Goal: Task Accomplishment & Management: Manage account settings

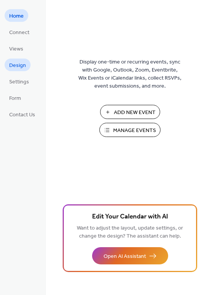
click at [19, 65] on span "Design" at bounding box center [17, 66] width 17 height 8
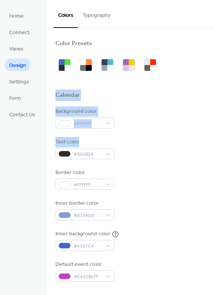
drag, startPoint x: 212, startPoint y: 60, endPoint x: 203, endPoint y: 135, distance: 75.1
click at [17, 99] on span "Form" at bounding box center [15, 98] width 12 height 8
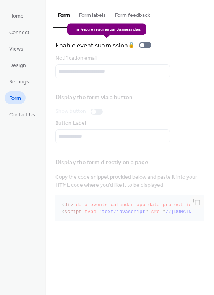
click at [148, 42] on div "Enable event submission 🔒" at bounding box center [104, 45] width 99 height 11
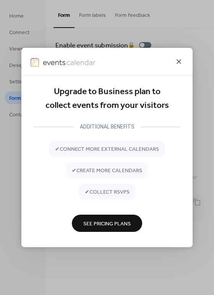
click at [180, 59] on icon at bounding box center [178, 61] width 9 height 9
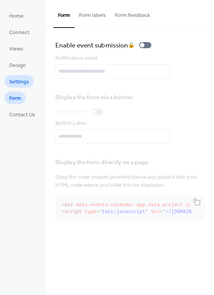
click at [15, 79] on span "Settings" at bounding box center [19, 82] width 20 height 8
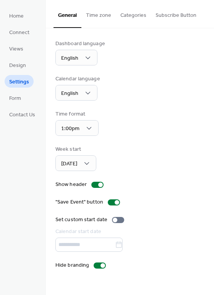
click at [167, 15] on button "Subscribe Button" at bounding box center [176, 13] width 50 height 27
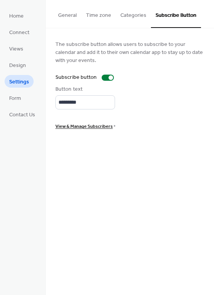
click at [135, 14] on button "Categories" at bounding box center [133, 13] width 35 height 27
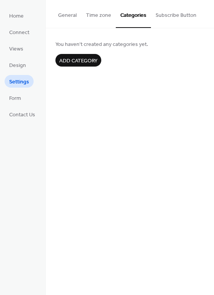
click at [104, 13] on button "Time zone" at bounding box center [98, 13] width 34 height 27
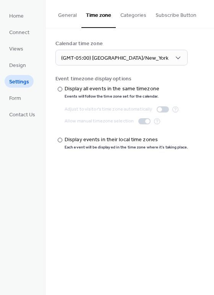
click at [68, 15] on button "General" at bounding box center [68, 13] width 28 height 27
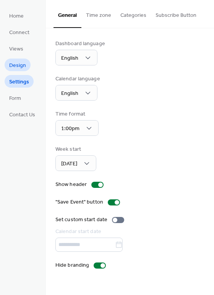
click at [13, 67] on span "Design" at bounding box center [17, 66] width 17 height 8
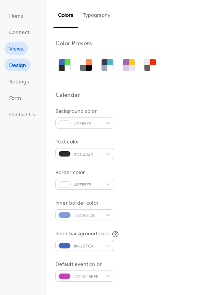
click at [13, 50] on span "Views" at bounding box center [16, 49] width 14 height 8
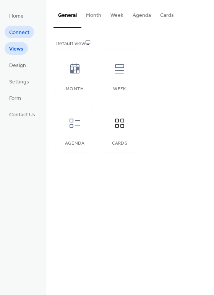
click at [17, 36] on span "Connect" at bounding box center [19, 33] width 20 height 8
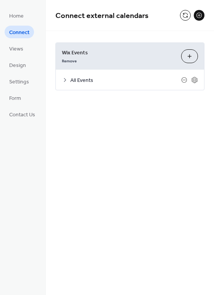
click at [80, 80] on span "All Events" at bounding box center [125, 80] width 111 height 8
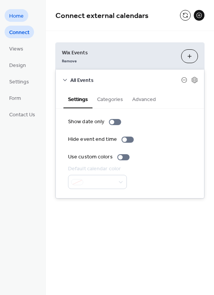
click at [18, 15] on span "Home" at bounding box center [16, 16] width 15 height 8
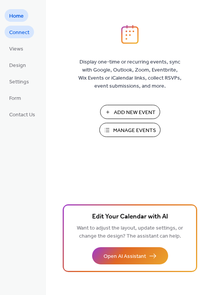
click at [16, 36] on span "Connect" at bounding box center [19, 33] width 20 height 8
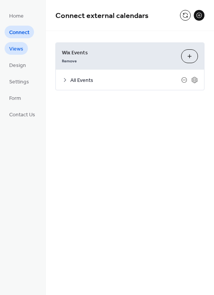
click at [15, 52] on span "Views" at bounding box center [16, 49] width 14 height 8
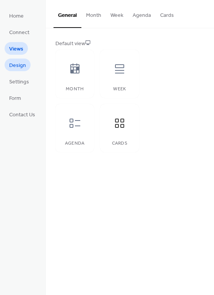
click at [15, 65] on span "Design" at bounding box center [17, 66] width 17 height 8
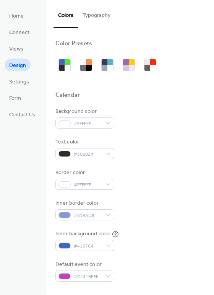
click at [99, 13] on button "Typography" at bounding box center [96, 13] width 37 height 27
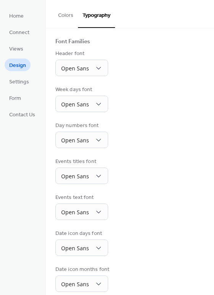
scroll to position [55, 0]
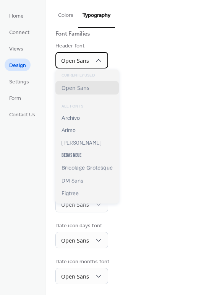
click at [101, 57] on icon at bounding box center [99, 61] width 8 height 8
click at [158, 49] on div "Header font Open Sans" at bounding box center [129, 55] width 149 height 26
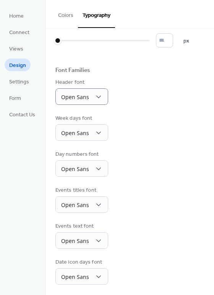
scroll to position [0, 0]
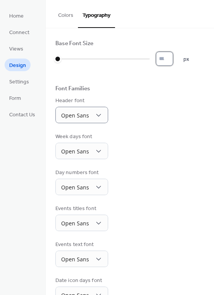
click at [167, 53] on input "*" at bounding box center [164, 59] width 17 height 14
click at [171, 57] on input "*" at bounding box center [164, 59] width 17 height 14
type input "*"
click at [172, 59] on input "*" at bounding box center [164, 59] width 17 height 14
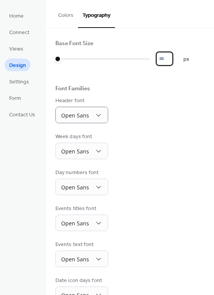
click at [151, 119] on div "Header font Open Sans" at bounding box center [129, 110] width 149 height 26
click at [117, 90] on div "Font Families" at bounding box center [129, 90] width 149 height 10
